Goal: Task Accomplishment & Management: Use online tool/utility

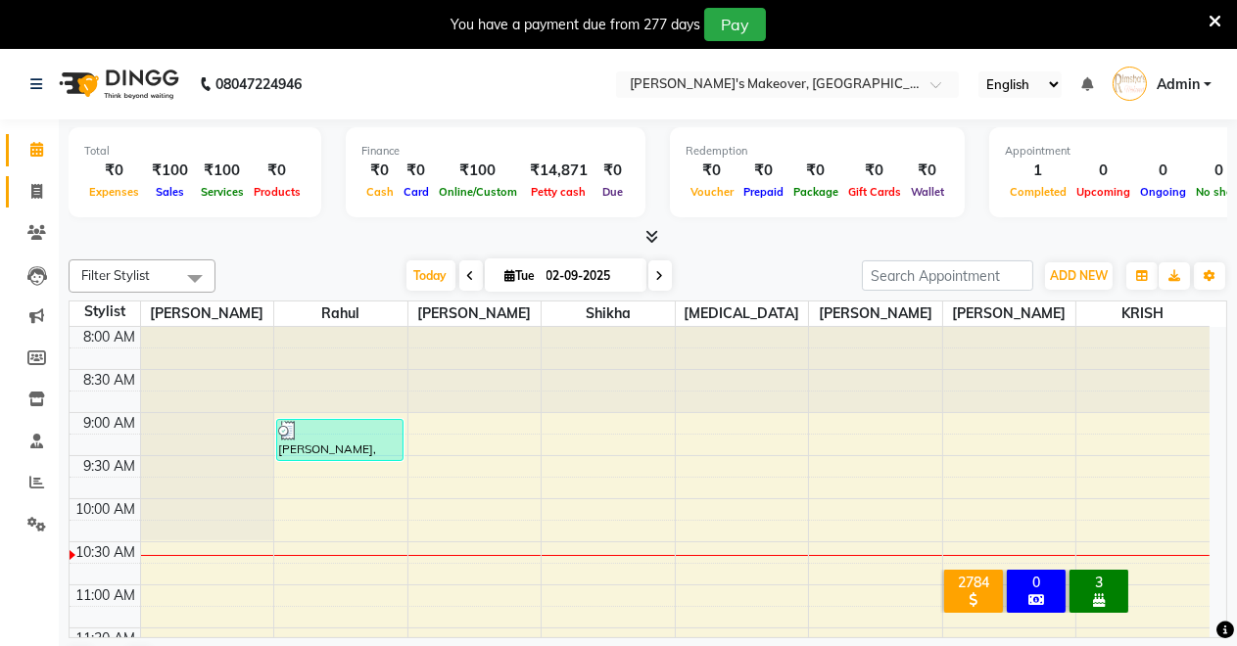
click at [39, 193] on icon at bounding box center [36, 191] width 11 height 15
select select "7317"
select select "service"
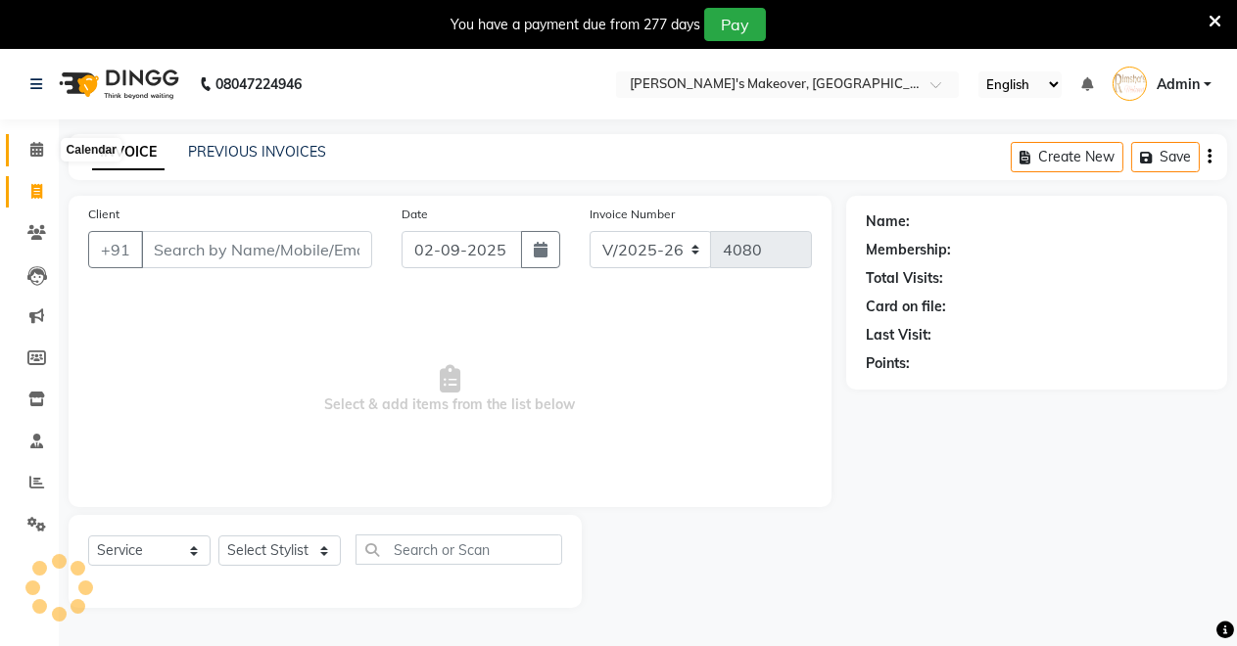
click at [28, 143] on span at bounding box center [37, 150] width 34 height 23
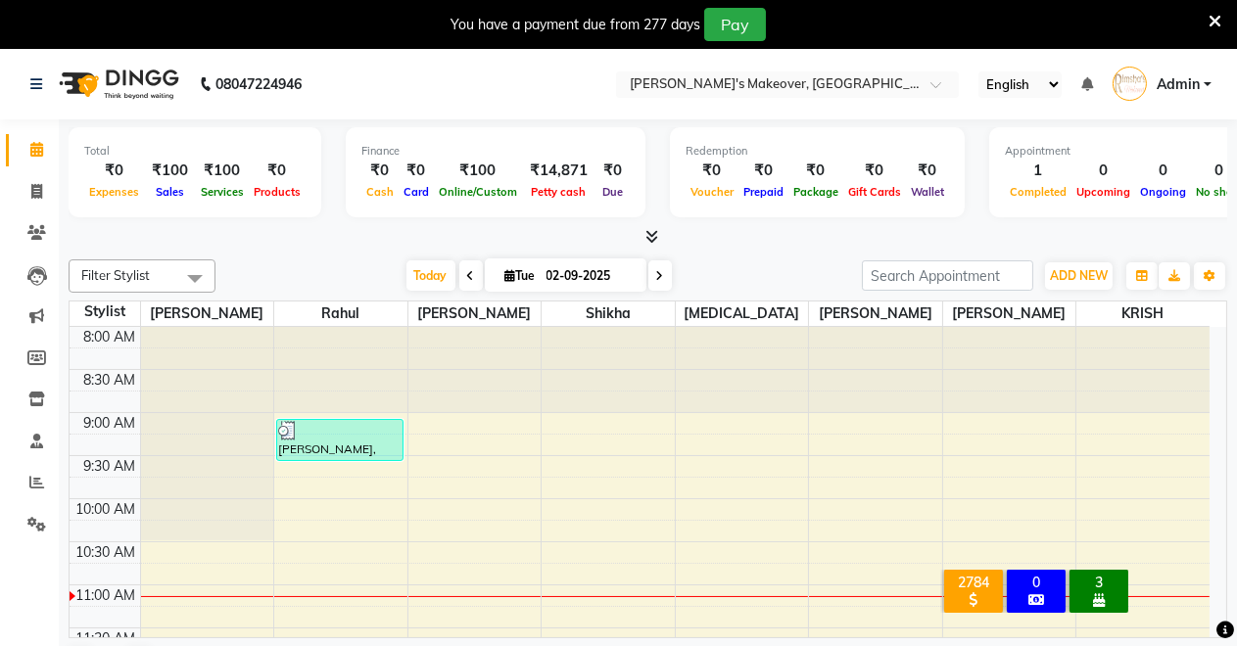
click at [650, 241] on icon at bounding box center [651, 236] width 13 height 15
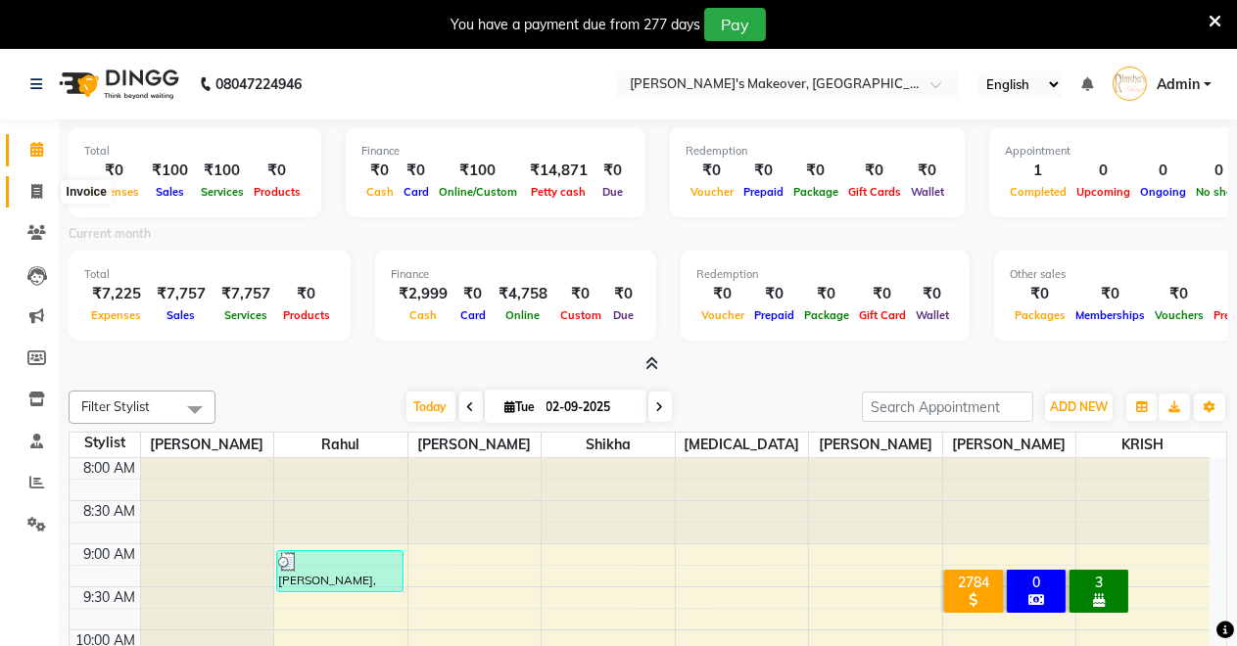
click at [31, 181] on span at bounding box center [37, 192] width 34 height 23
select select "service"
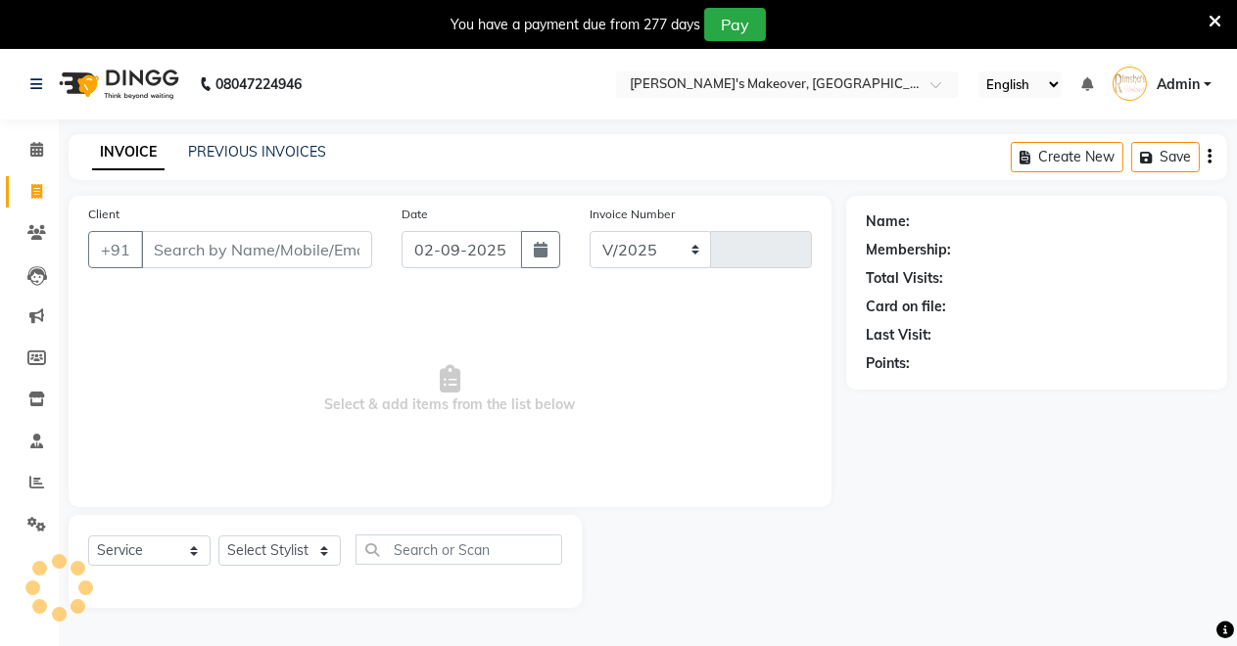
select select "7317"
type input "4080"
